Goal: Task Accomplishment & Management: Use online tool/utility

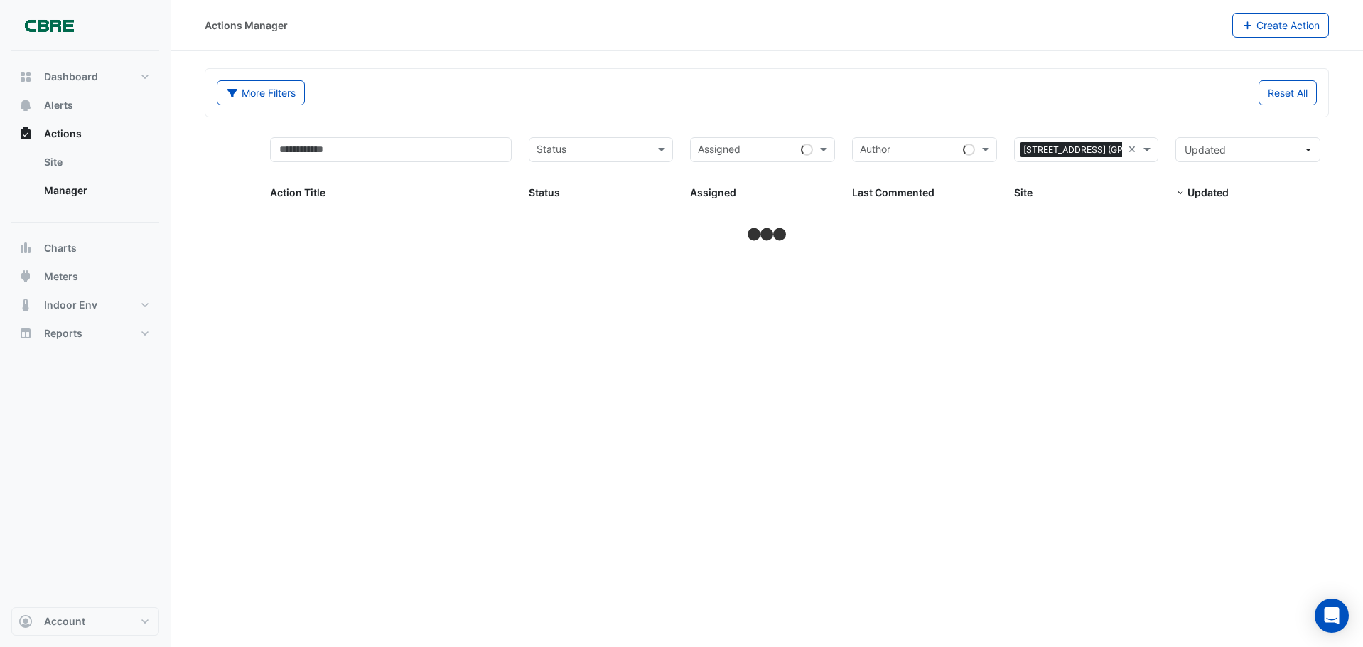
select select "***"
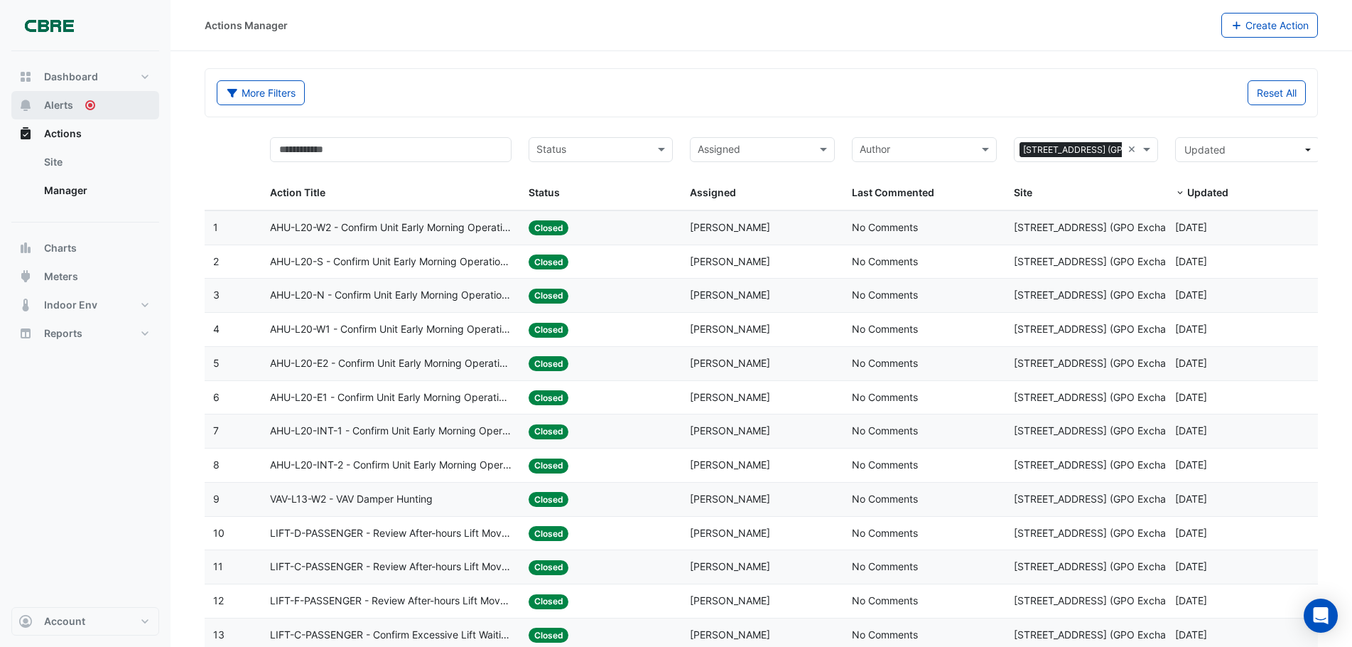
click at [67, 107] on span "Alerts" at bounding box center [58, 105] width 29 height 14
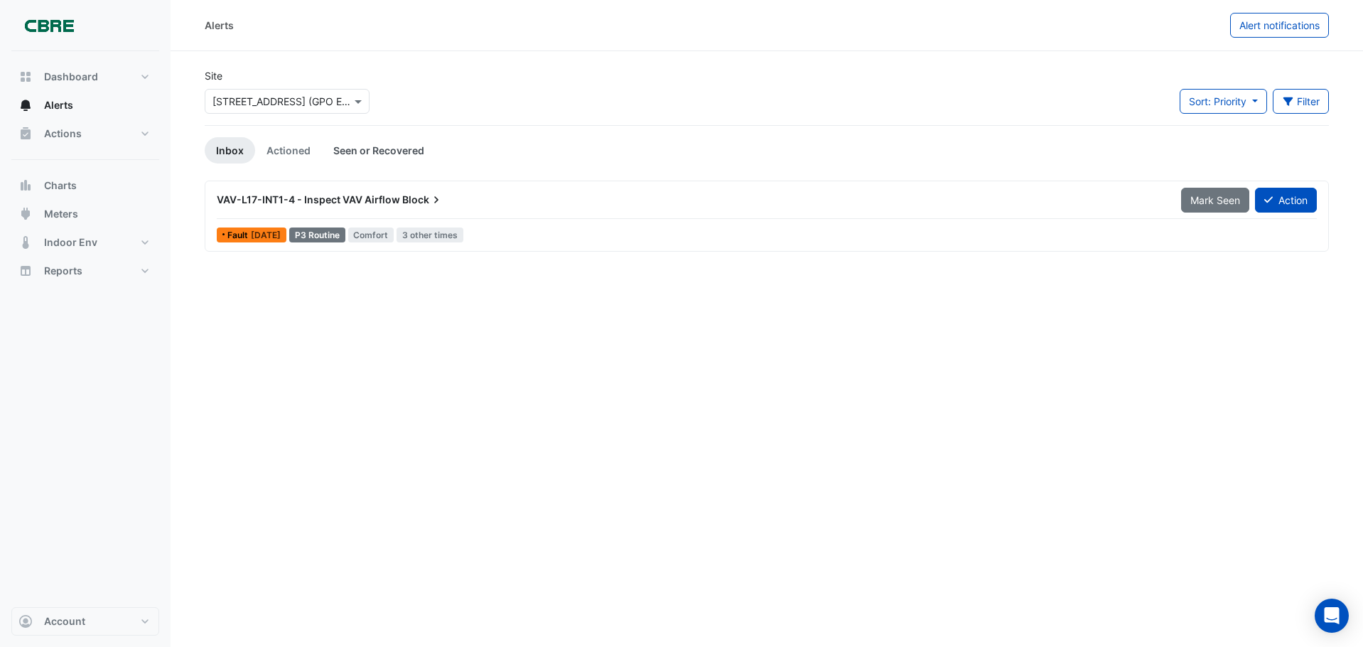
click at [393, 148] on link "Seen or Recovered" at bounding box center [379, 150] width 114 height 26
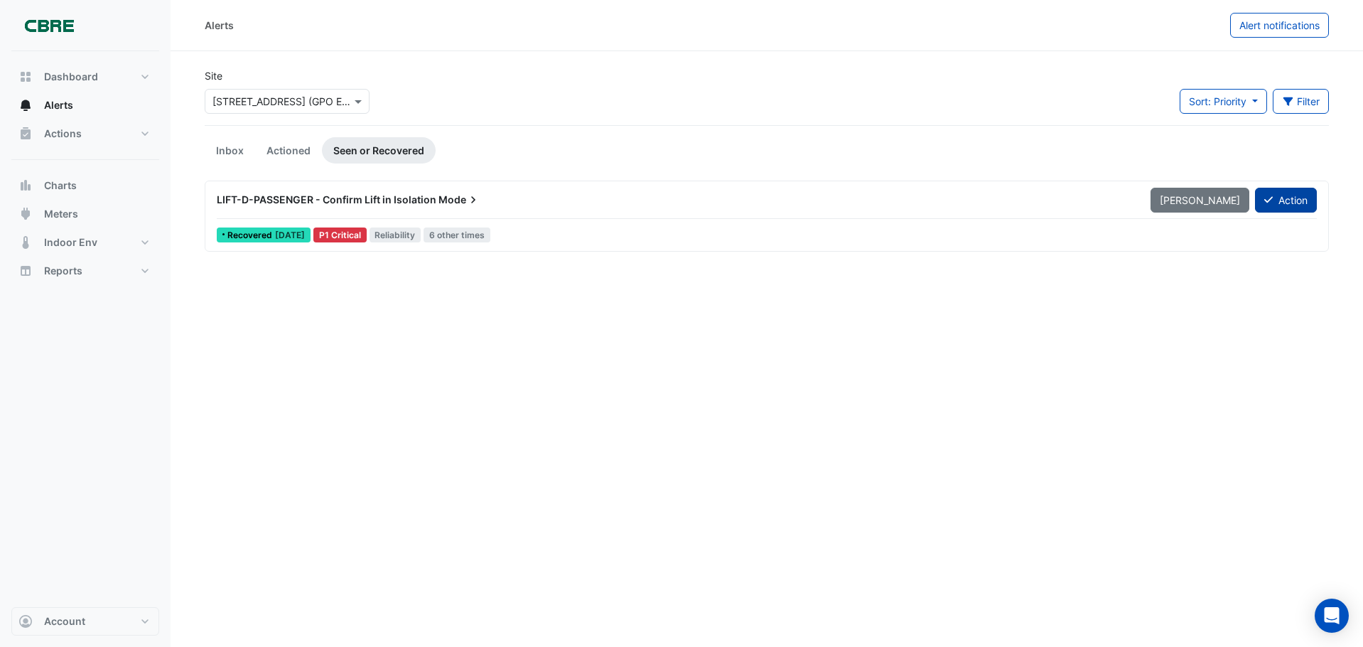
click at [1303, 203] on button "Action" at bounding box center [1286, 200] width 62 height 25
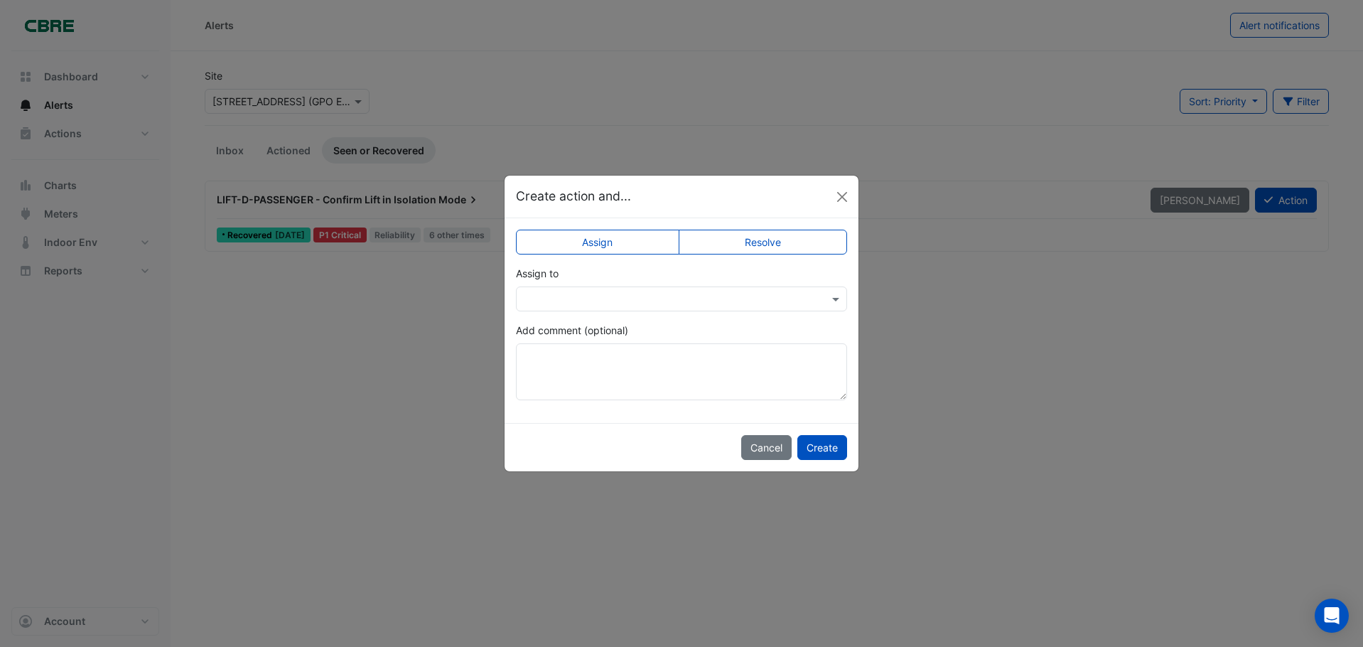
click at [794, 244] on label "Resolve" at bounding box center [763, 242] width 169 height 25
click at [814, 447] on button "Create" at bounding box center [822, 447] width 50 height 25
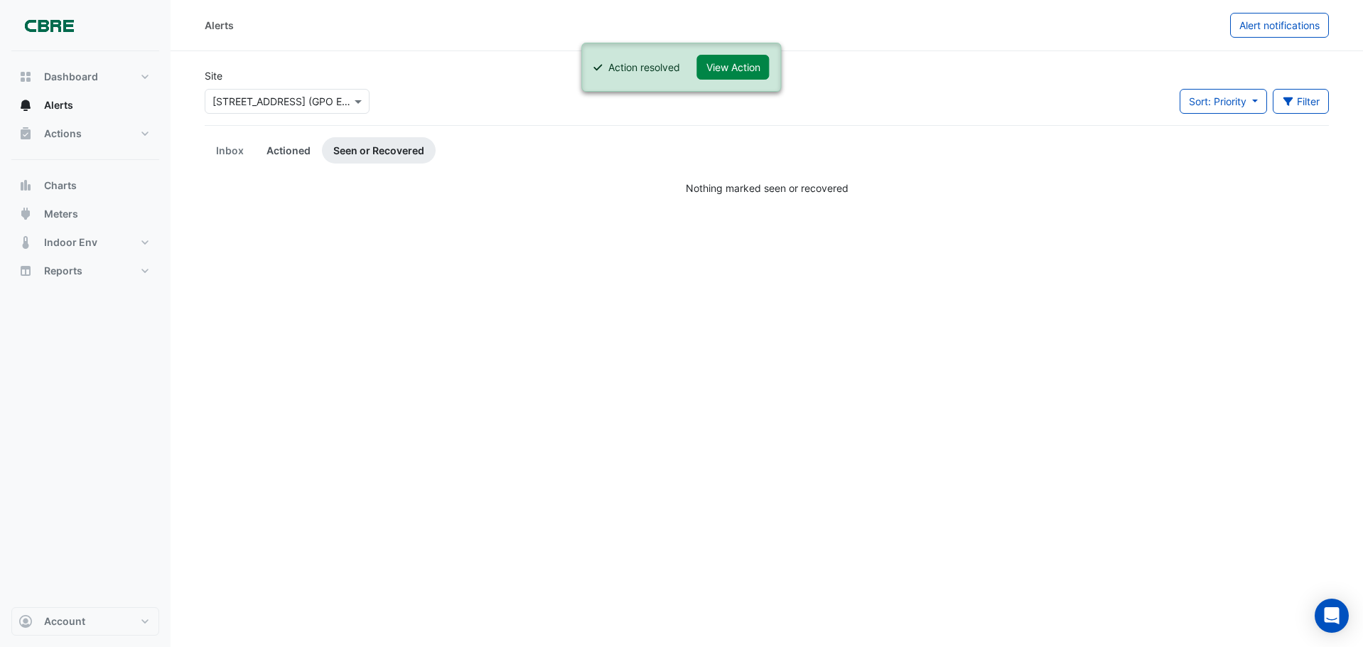
click at [282, 146] on link "Actioned" at bounding box center [288, 150] width 67 height 26
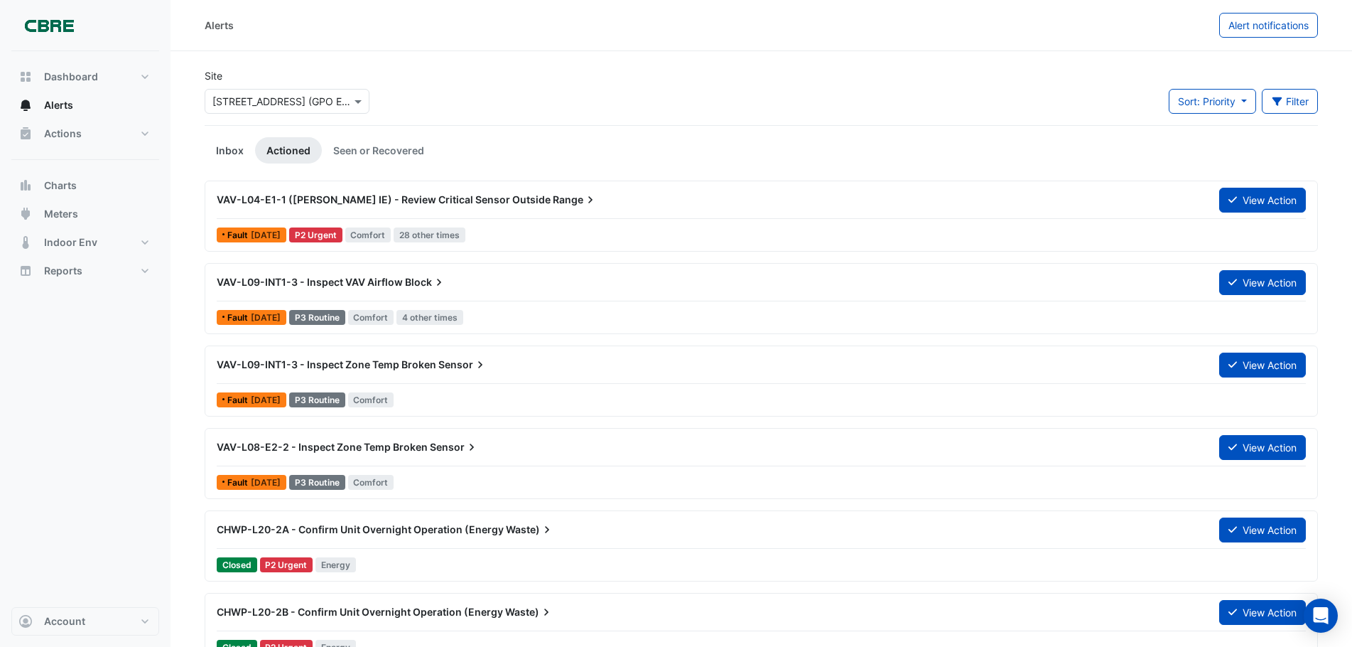
click at [230, 153] on link "Inbox" at bounding box center [230, 150] width 50 height 26
